Goal: Complete application form

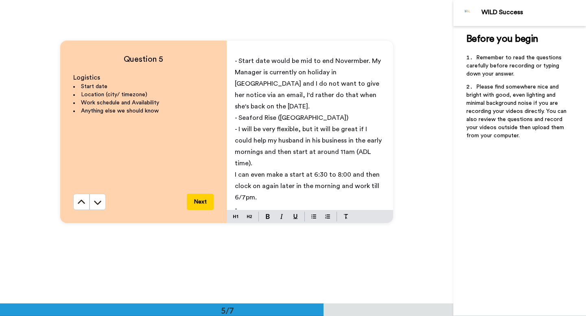
scroll to position [1226, 0]
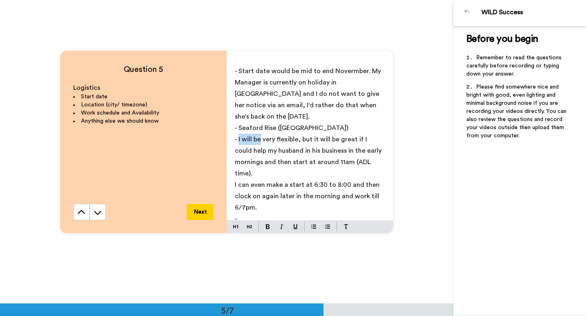
drag, startPoint x: 262, startPoint y: 130, endPoint x: 239, endPoint y: 132, distance: 22.9
click at [239, 134] on p "- I will be very flexible, but it will be great if I could help my husband in h…" at bounding box center [310, 157] width 150 height 46
click at [260, 185] on p "I can even make a start at 6:30 to 8:00 and then clock on again later in the mo…" at bounding box center [310, 196] width 150 height 34
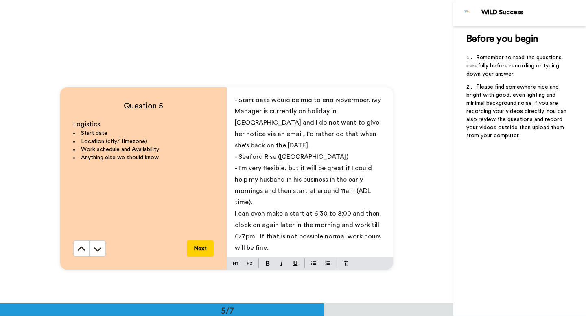
scroll to position [1190, 0]
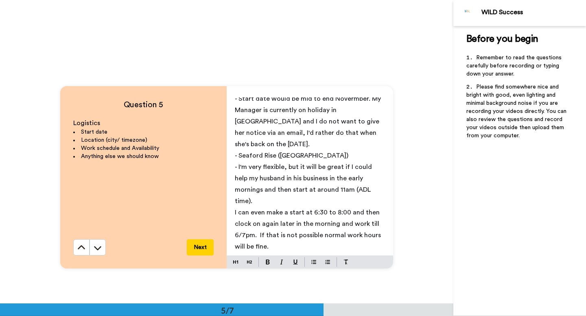
click at [259, 214] on span "I can even make a start at 6:30 to 8:00 and then clock on again later in the mo…" at bounding box center [309, 229] width 148 height 41
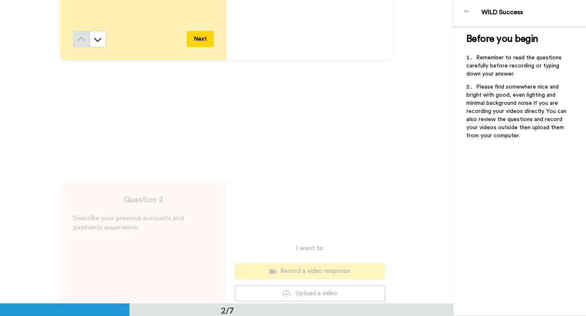
scroll to position [189, 0]
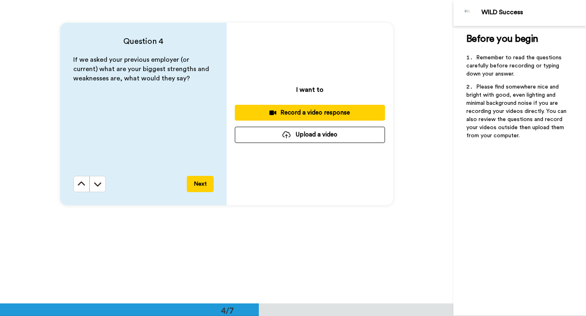
scroll to position [951, 0]
